Goal: Task Accomplishment & Management: Manage account settings

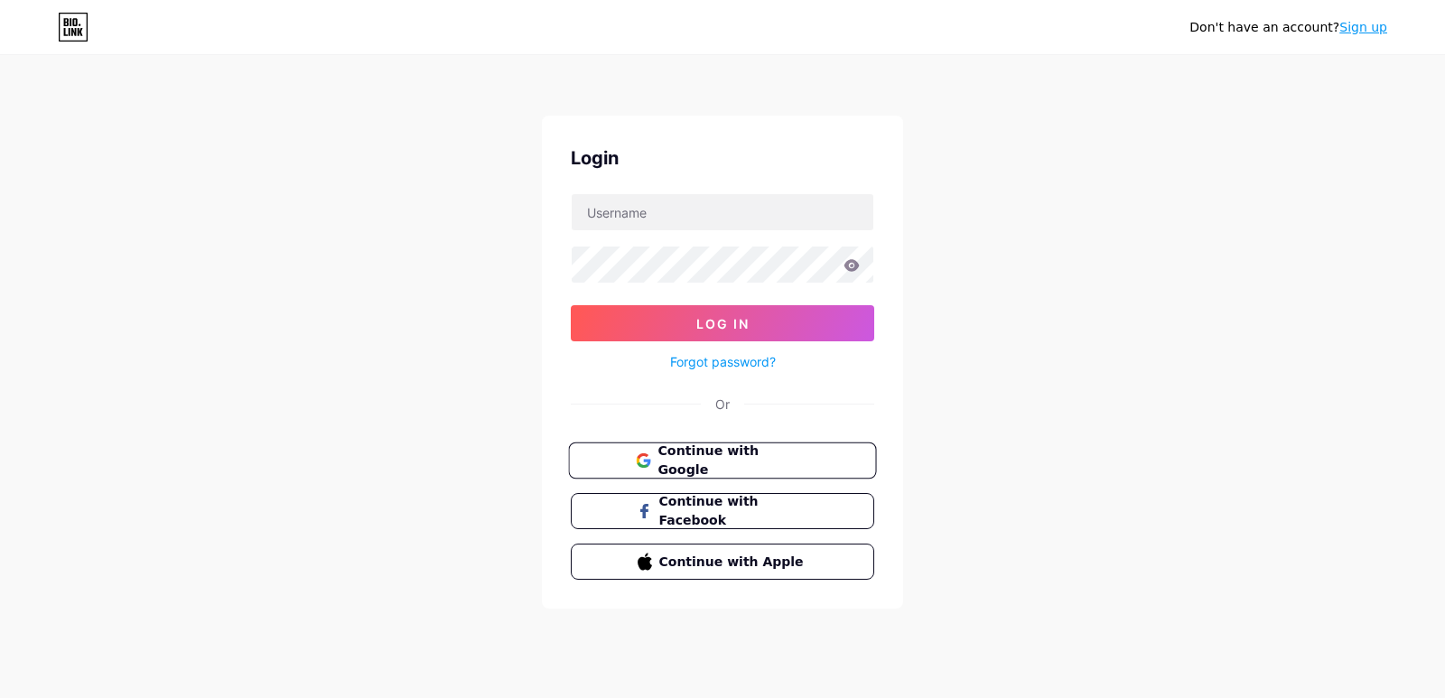
click at [705, 452] on span "Continue with Google" at bounding box center [732, 461] width 151 height 39
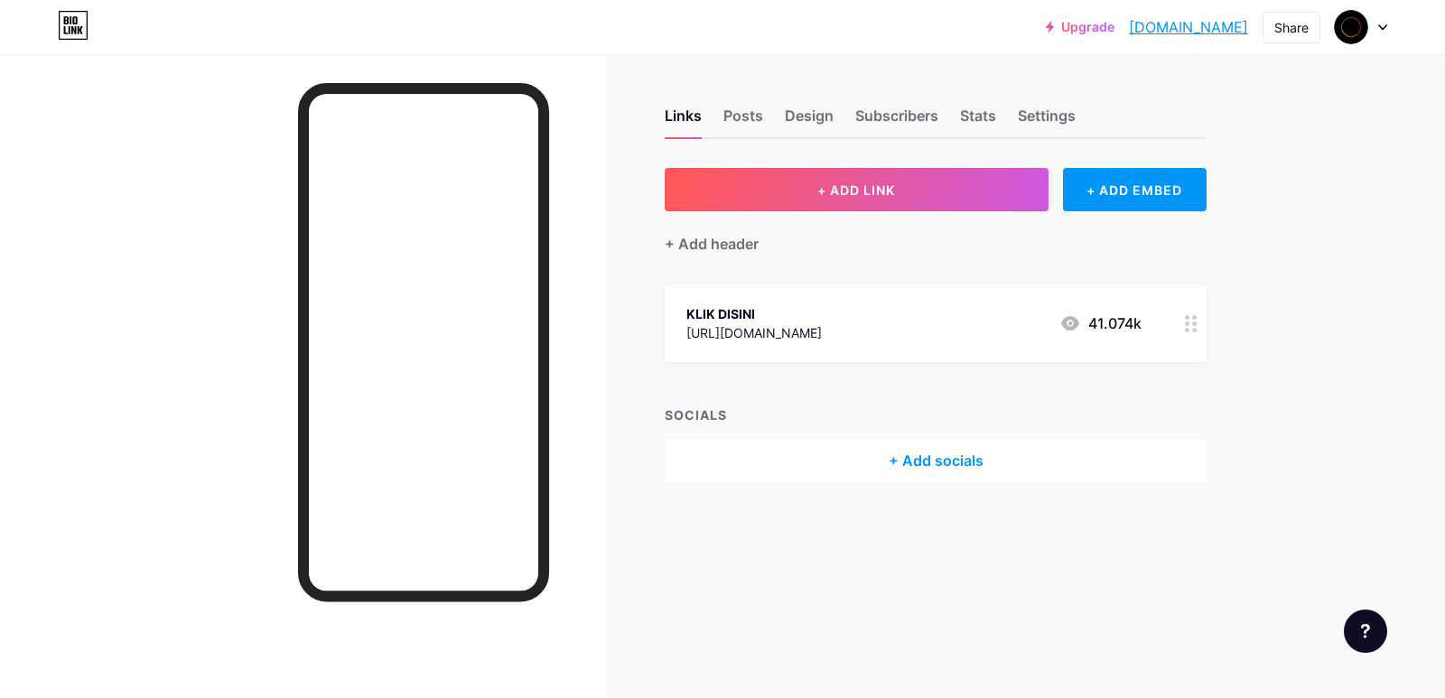
click at [822, 323] on div "[URL][DOMAIN_NAME]" at bounding box center [753, 332] width 135 height 19
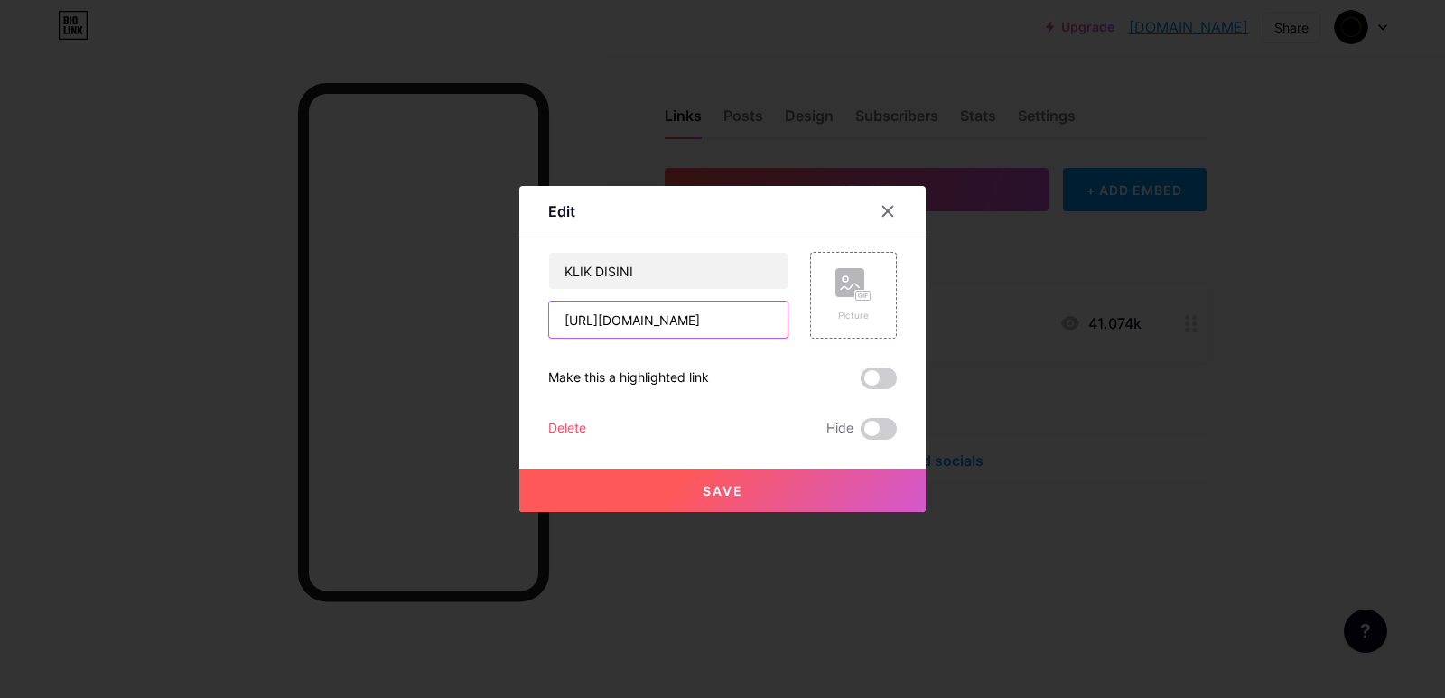
click at [674, 316] on input "[URL][DOMAIN_NAME]" at bounding box center [668, 320] width 238 height 36
paste input "[DOMAIN_NAME][URL]"
type input "[URL][DOMAIN_NAME]"
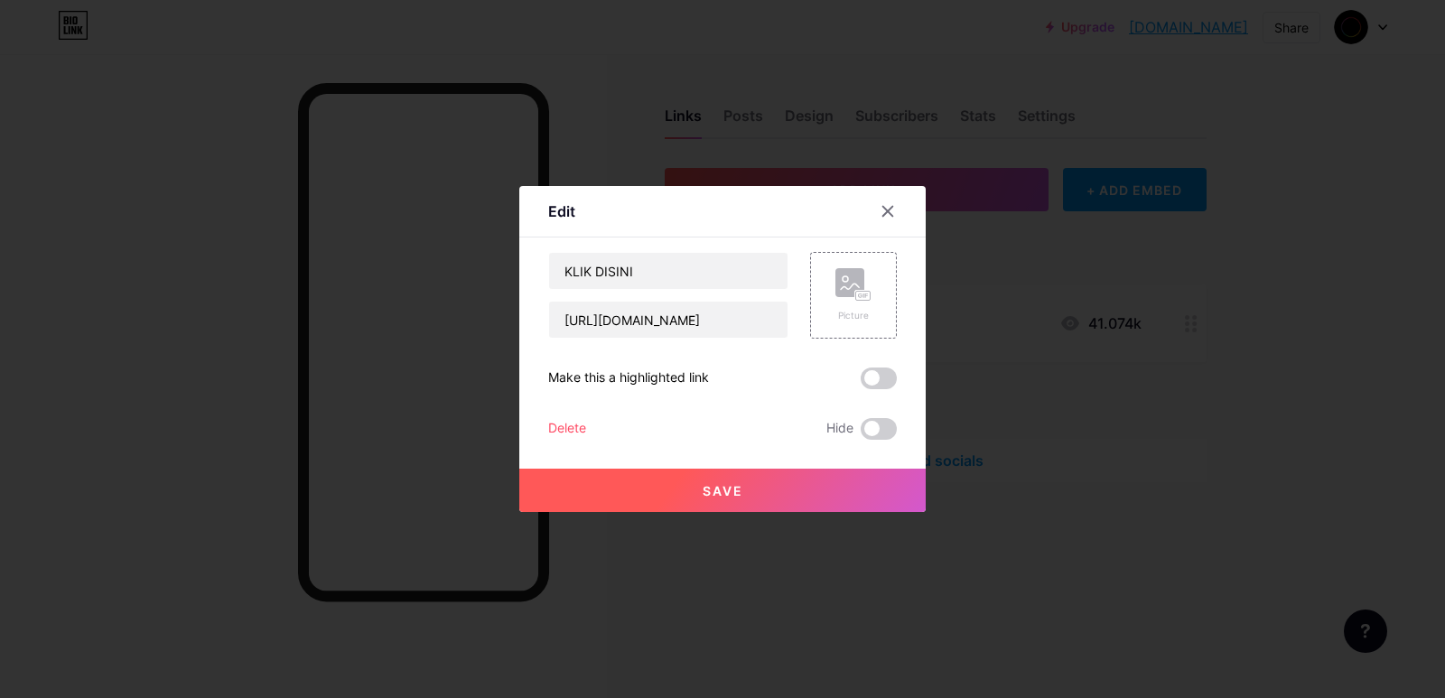
click at [734, 479] on button "Save" at bounding box center [722, 490] width 406 height 43
